Goal: Transaction & Acquisition: Purchase product/service

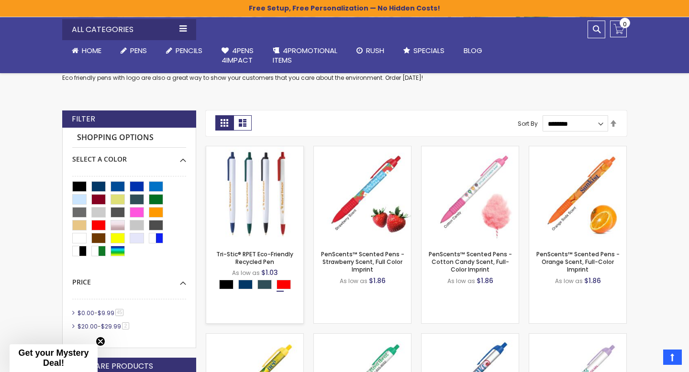
scroll to position [178, 0]
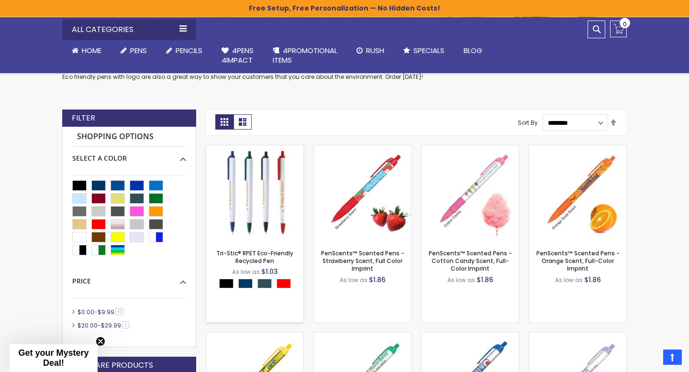
click at [264, 220] on div "- *** + Add to Cart" at bounding box center [254, 227] width 97 height 17
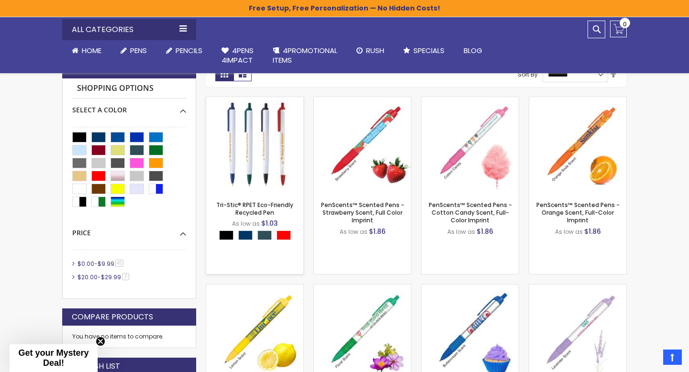
scroll to position [202, 0]
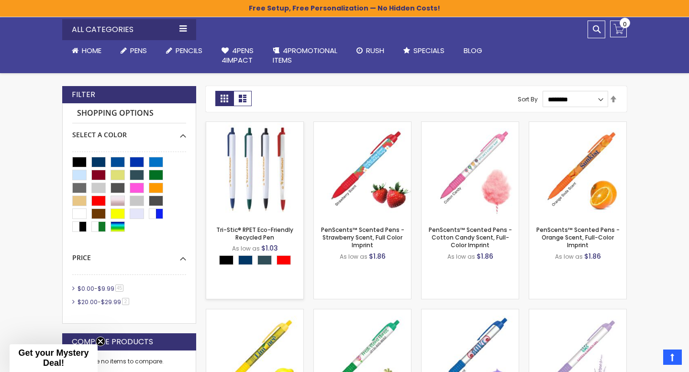
click at [258, 185] on img at bounding box center [254, 170] width 97 height 97
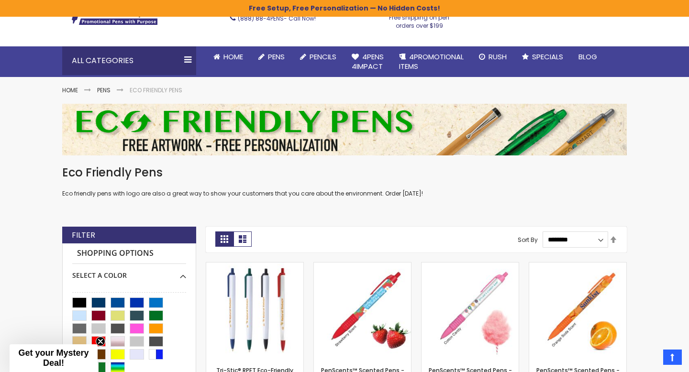
scroll to position [51, 0]
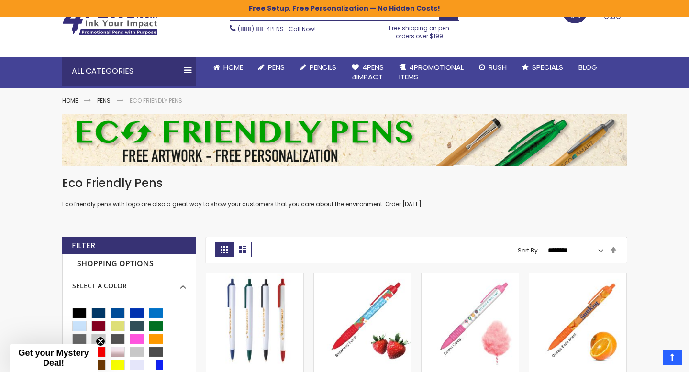
click at [458, 149] on img at bounding box center [344, 140] width 564 height 52
click at [441, 141] on img at bounding box center [344, 140] width 564 height 52
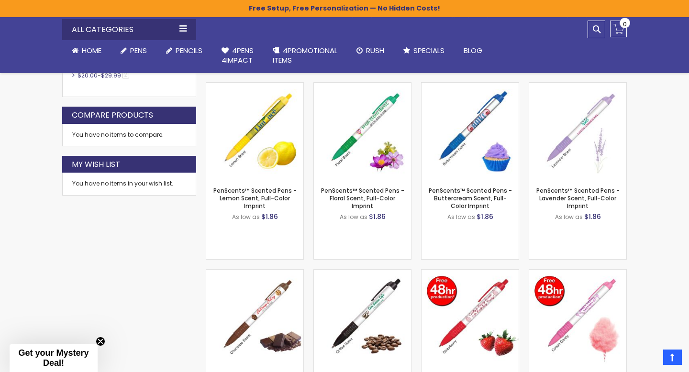
scroll to position [497, 0]
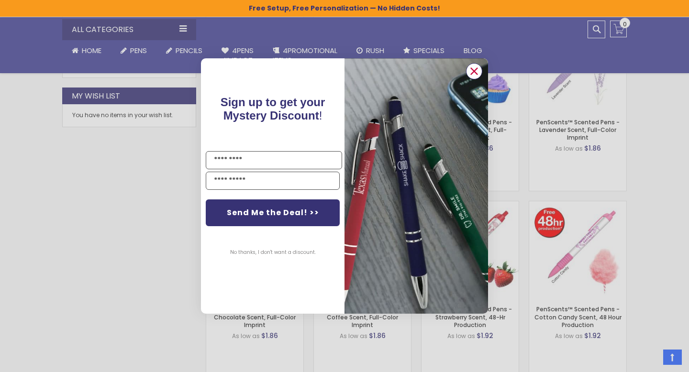
click at [471, 67] on circle "Close dialog" at bounding box center [474, 71] width 14 height 14
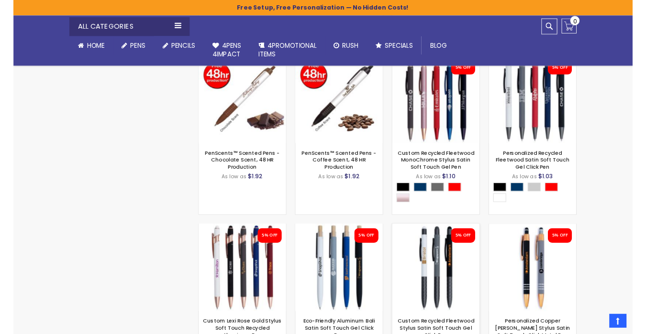
scroll to position [992, 0]
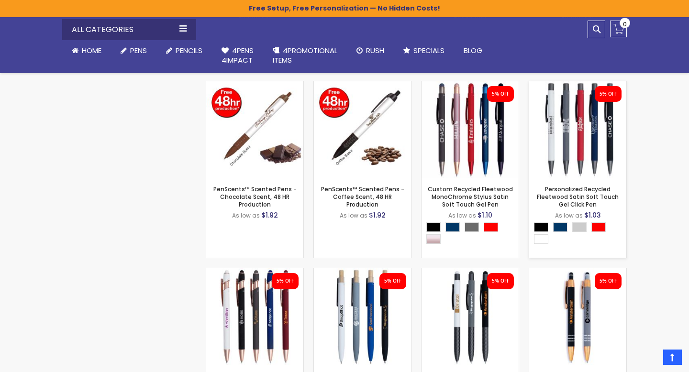
click at [586, 118] on img at bounding box center [577, 129] width 97 height 97
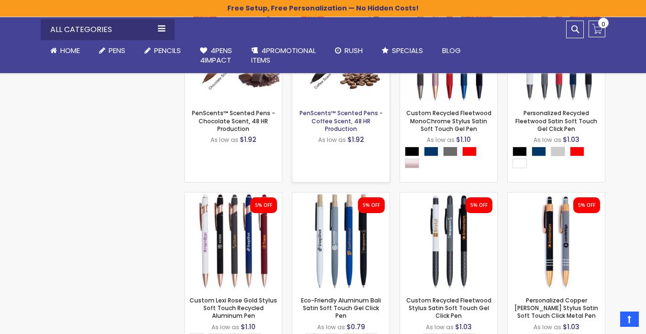
scroll to position [1247, 0]
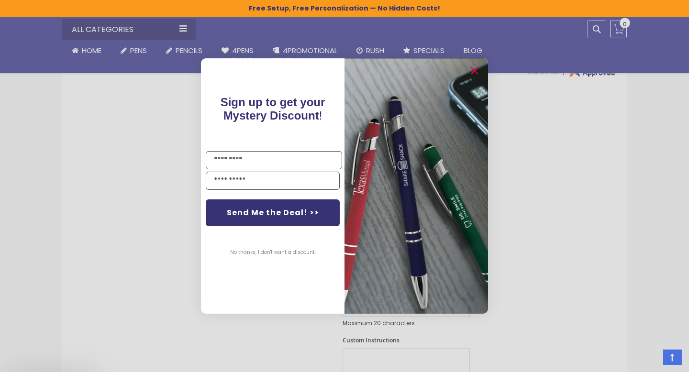
scroll to position [429, 0]
click at [474, 70] on icon "Close dialog" at bounding box center [474, 71] width 6 height 6
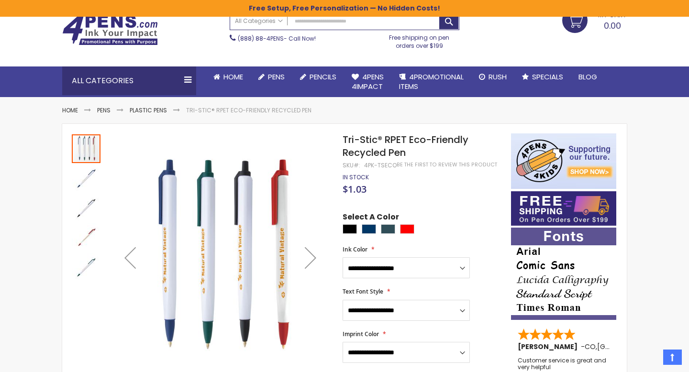
scroll to position [41, 0]
